Goal: Subscribe to service/newsletter

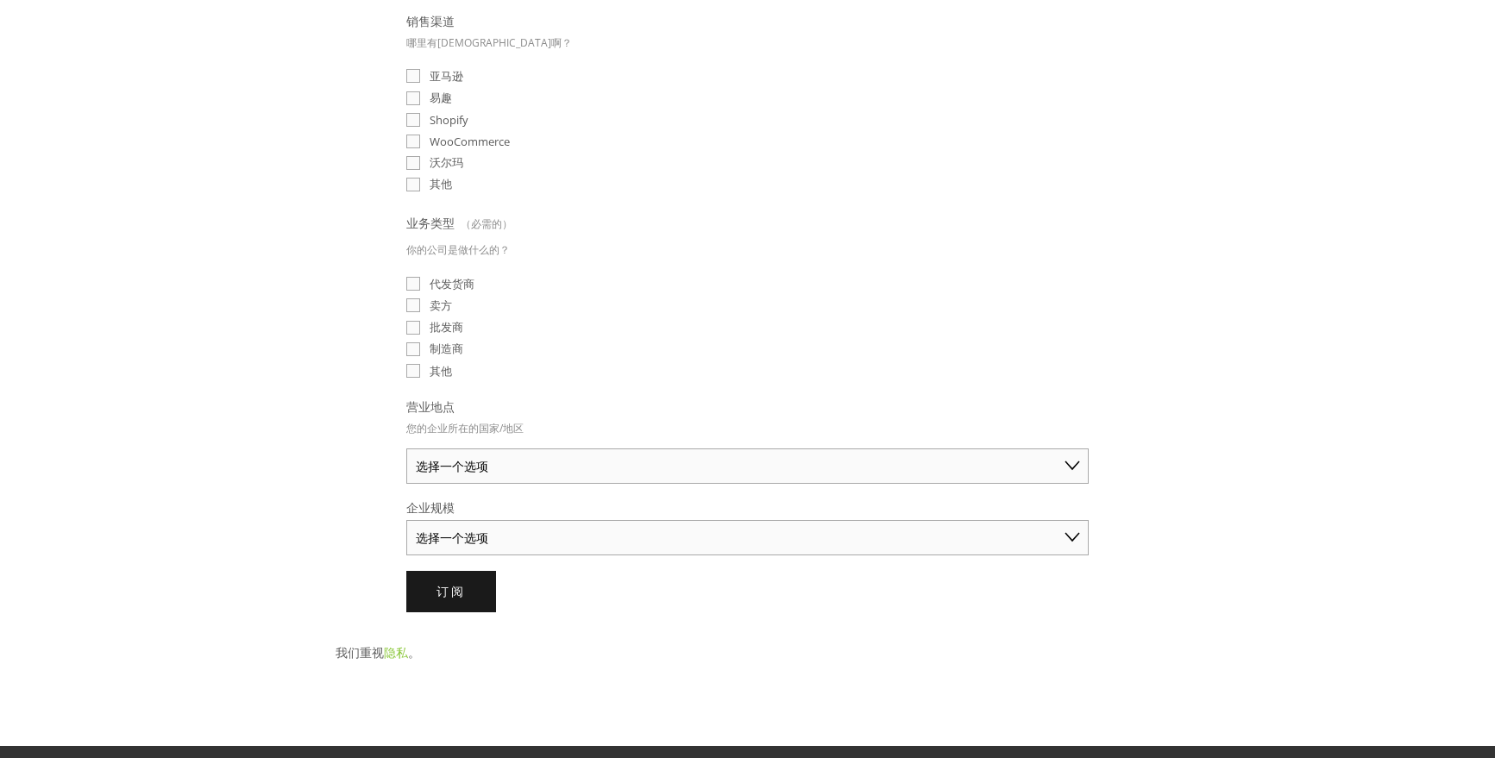
scroll to position [517, 0]
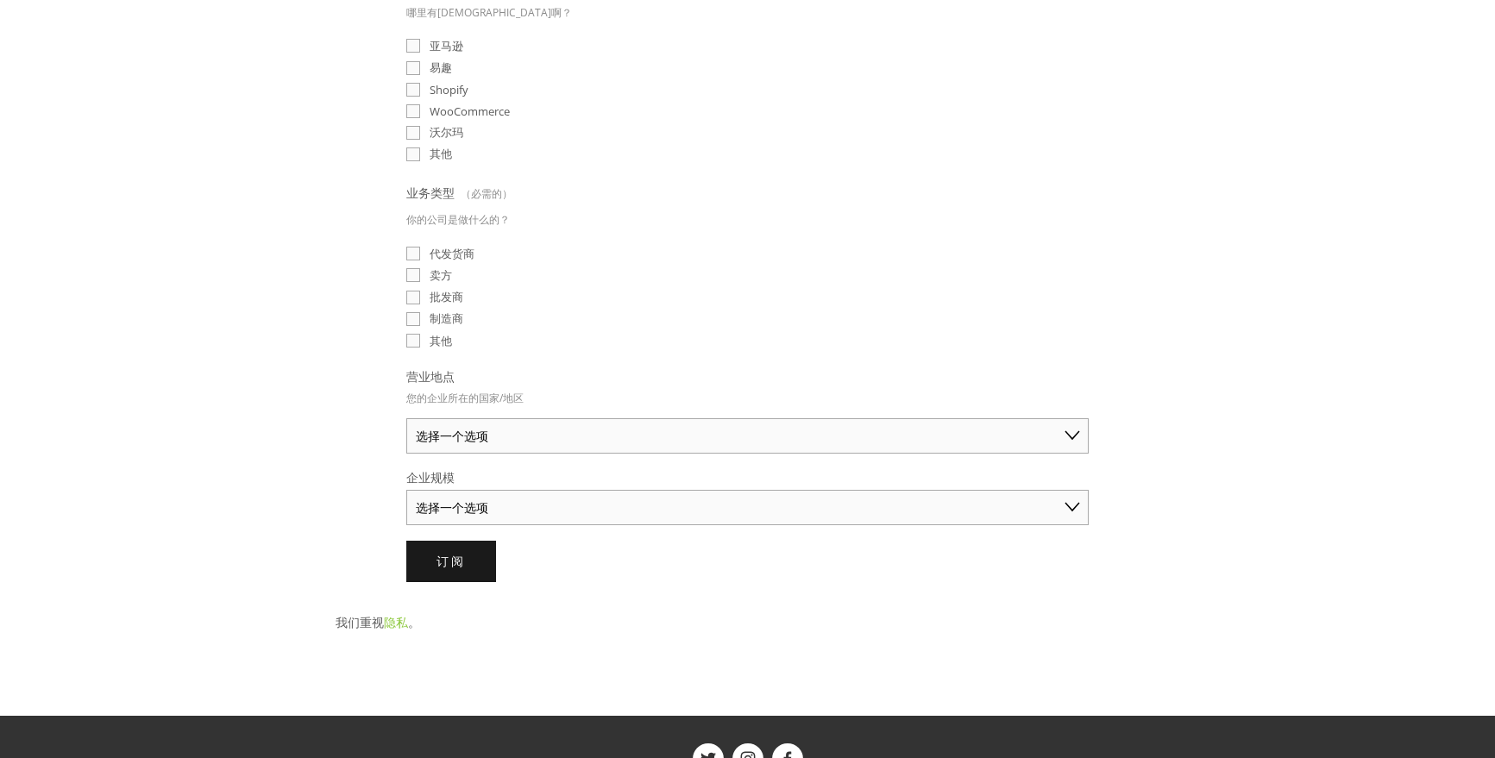
click at [693, 439] on select "选择一个选项 澳大利亚 美国 英国 中国 日本 德国 加拿大 其他" at bounding box center [747, 435] width 682 height 35
click at [658, 454] on select "选择一个选项 澳大利亚 美国 英国 中国 日本 德国 加拿大 其他" at bounding box center [747, 435] width 682 height 35
drag, startPoint x: 1144, startPoint y: 443, endPoint x: 1162, endPoint y: 442, distance: 17.3
click at [1154, 442] on div "精选产品情报已发送至您的收件箱📨 电子邮件 （必需的） 我们可以为您研究哪些产品？ 您想要免费研究的产品或类别 销售渠道 哪里有卖啊？ 亚马逊 易趣 Shop…" at bounding box center [748, 142] width 854 height 909
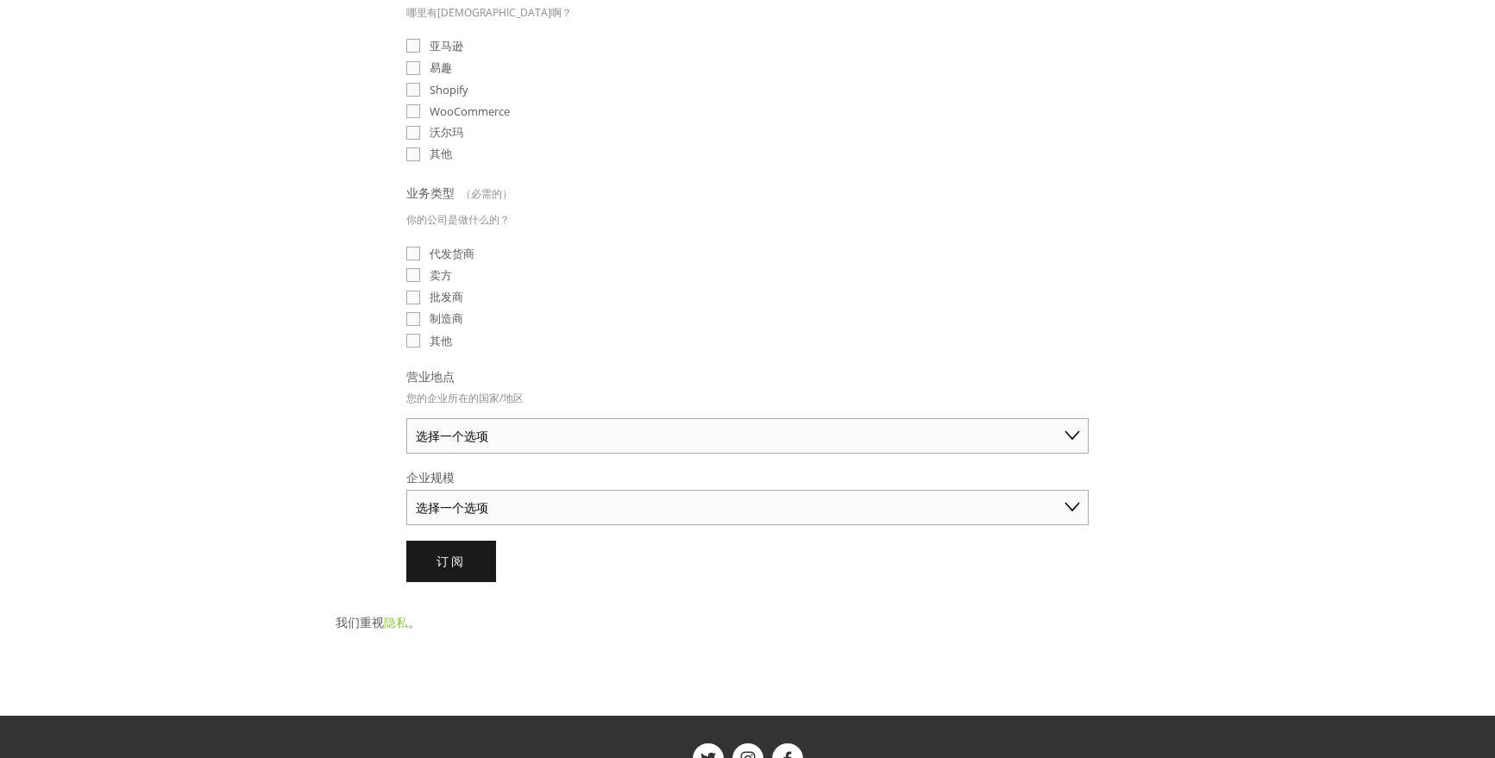
click at [851, 533] on form "电子邮件 （必需的） 我们可以为您研究哪些产品？ 您想要免费研究的产品或类别 销售渠道 哪里有卖啊？ 亚马逊 易趣 Shopify WooCommerce 沃…" at bounding box center [747, 166] width 682 height 831
click at [846, 522] on select "选择一个选项 个人商家（年销售额低于 5 万美元） 小型企业（年销售额 5 万至 25 万美元） 成熟企业（年销售额超过 25 万美元）" at bounding box center [747, 507] width 682 height 35
click at [1061, 578] on div "订阅 订阅" at bounding box center [747, 561] width 682 height 41
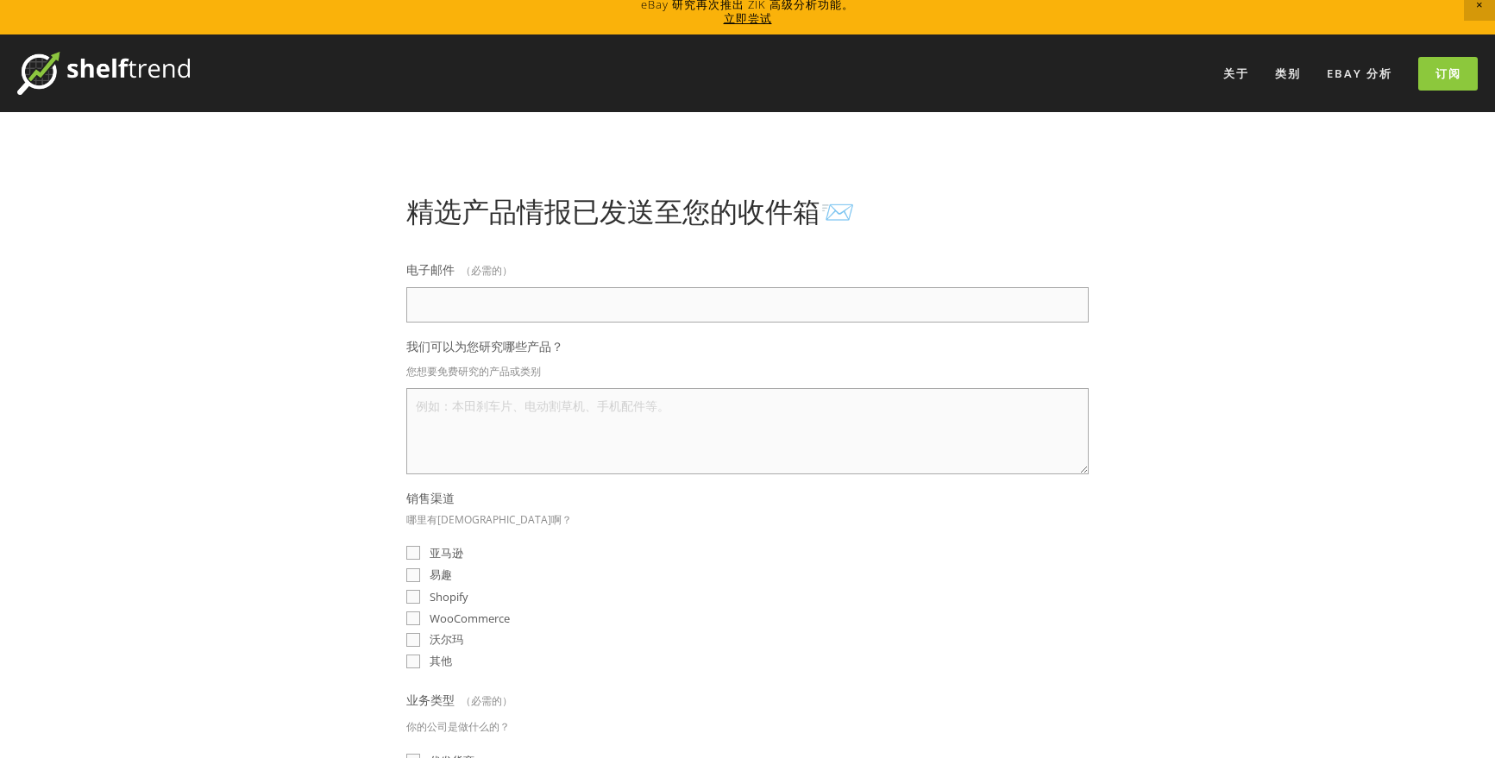
scroll to position [0, 0]
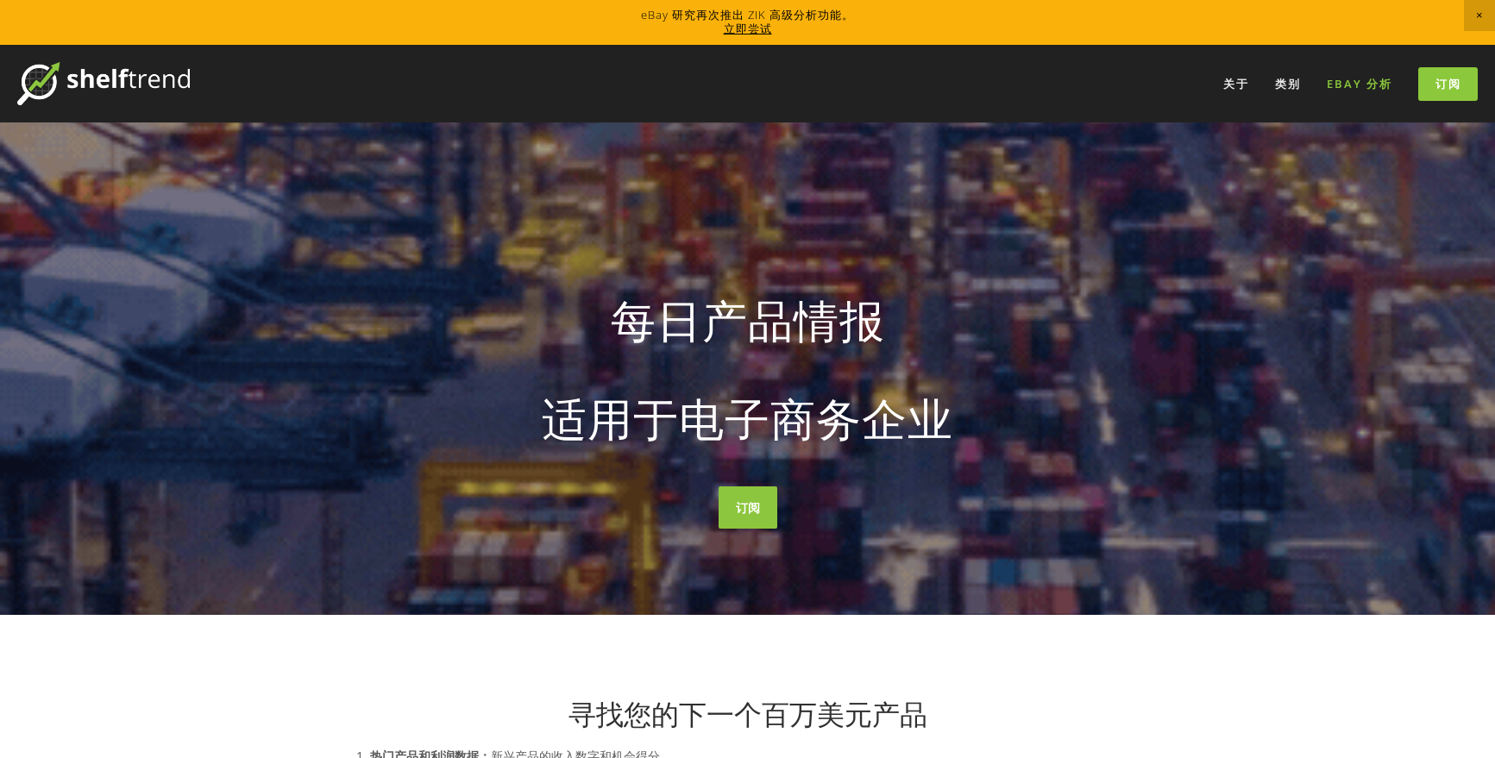
click at [1355, 76] on font "eBay 分析" at bounding box center [1359, 84] width 66 height 16
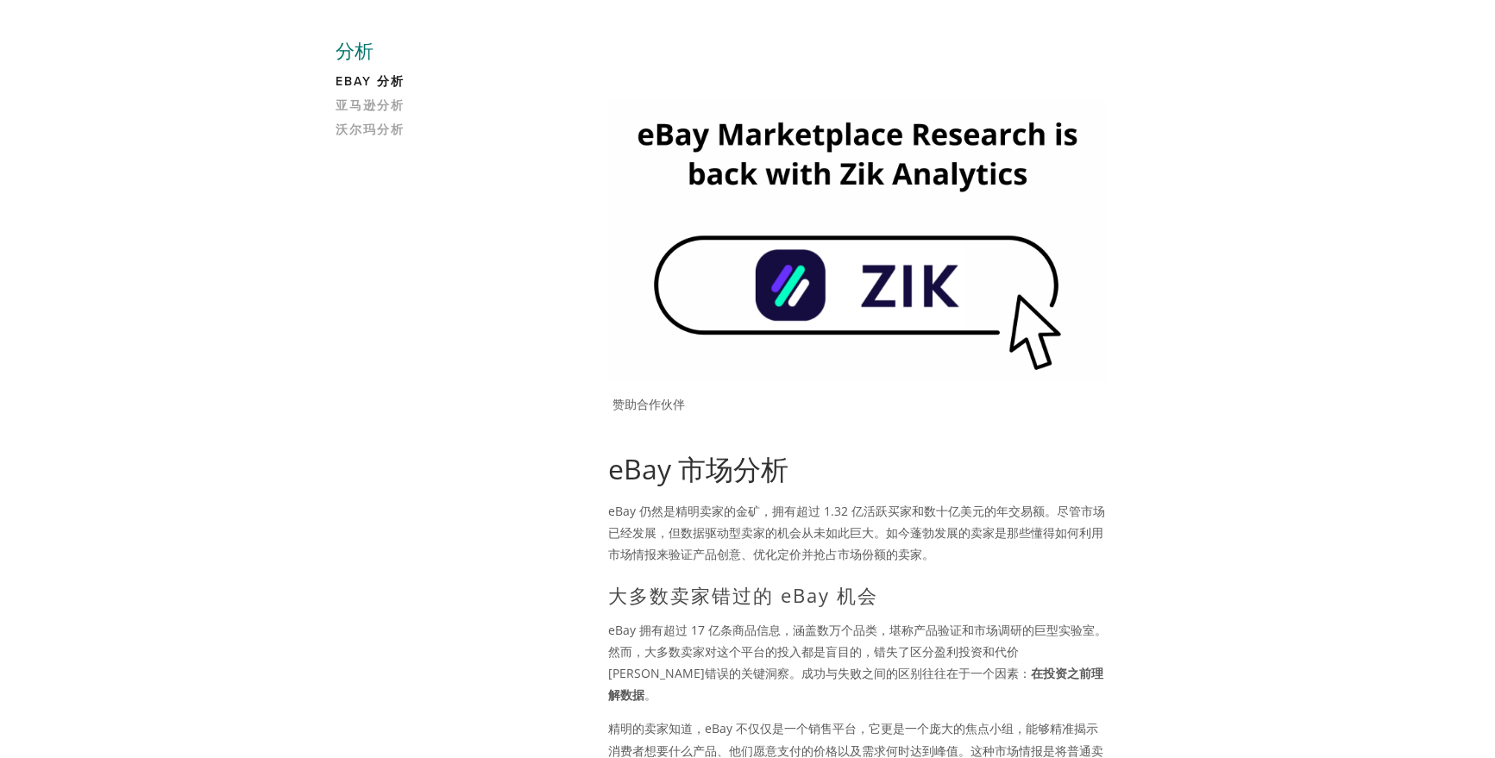
scroll to position [154, 0]
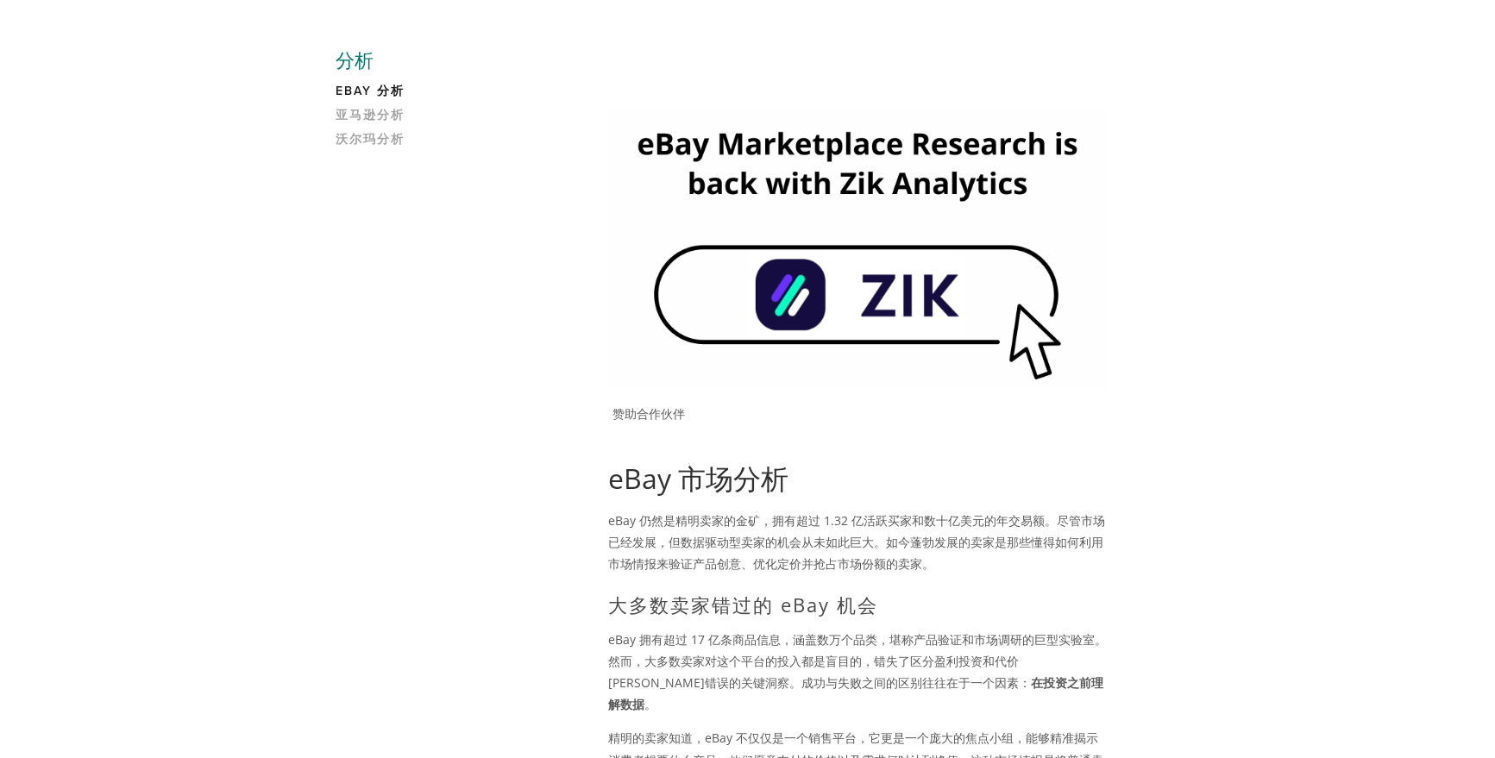
click at [993, 332] on img at bounding box center [857, 250] width 498 height 280
